Goal: Transaction & Acquisition: Purchase product/service

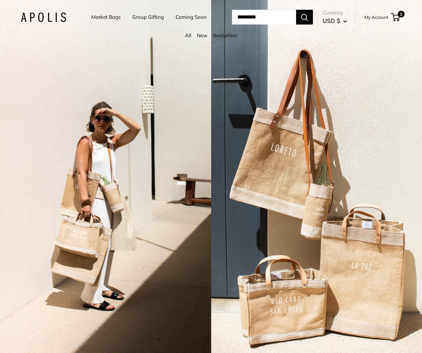
click at [105, 17] on link "Market Bags" at bounding box center [105, 16] width 29 height 9
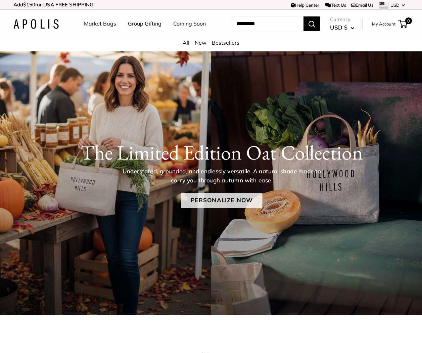
click at [228, 198] on link "Personalize Now" at bounding box center [221, 200] width 81 height 15
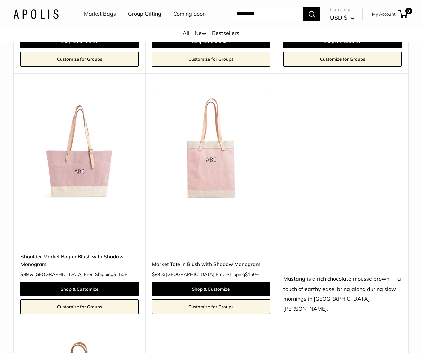
scroll to position [2913, 0]
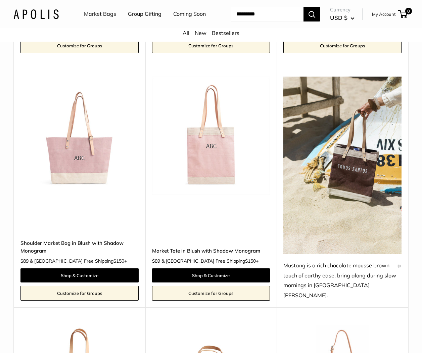
click at [262, 17] on input "Search..." at bounding box center [267, 14] width 72 height 15
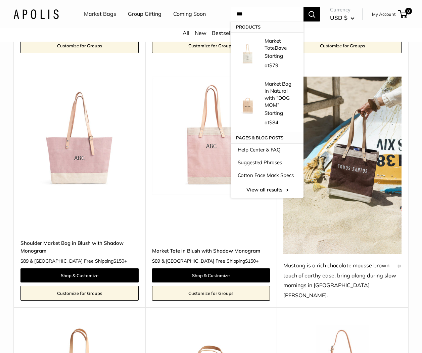
type input "***"
click at [303, 7] on button "Search" at bounding box center [311, 14] width 17 height 15
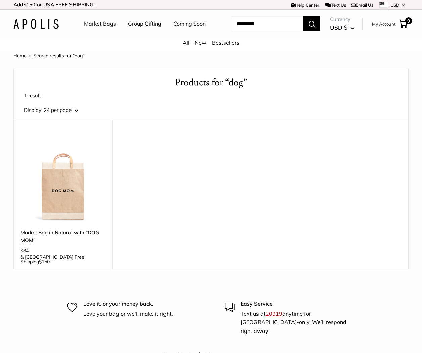
click at [102, 25] on link "Market Bags" at bounding box center [100, 24] width 32 height 10
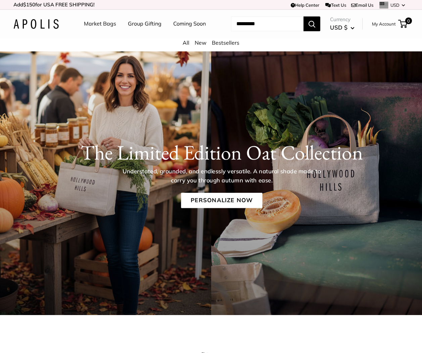
click at [203, 44] on link "New" at bounding box center [201, 42] width 12 height 7
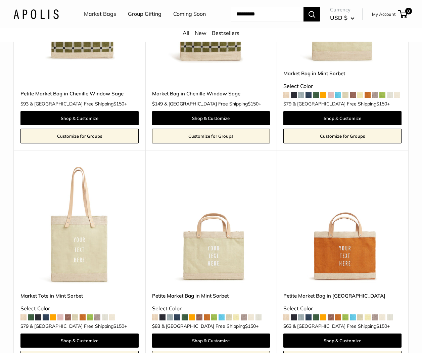
scroll to position [3158, 0]
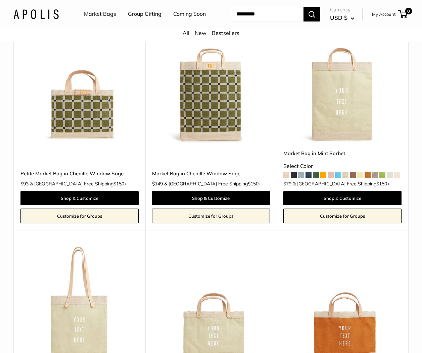
click at [185, 11] on link "Coming Soon" at bounding box center [189, 14] width 33 height 10
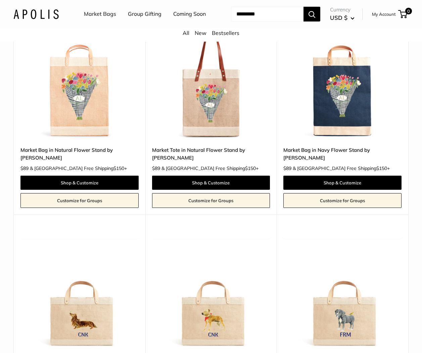
scroll to position [2206, 0]
